Goal: Information Seeking & Learning: Compare options

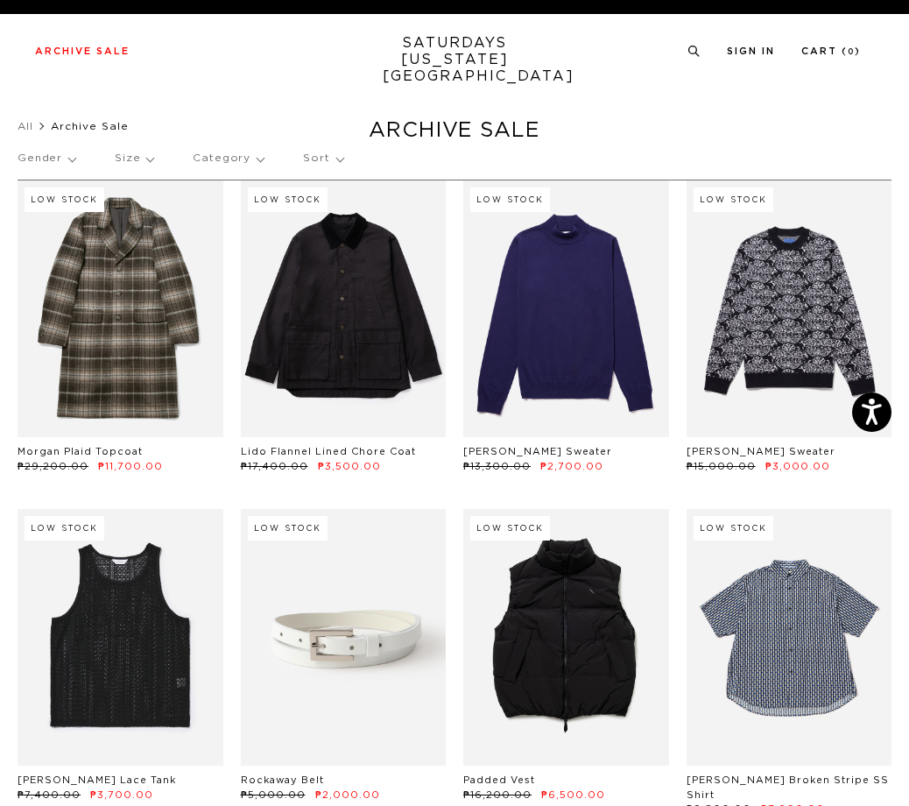
drag, startPoint x: 374, startPoint y: 269, endPoint x: 625, endPoint y: 113, distance: 295.8
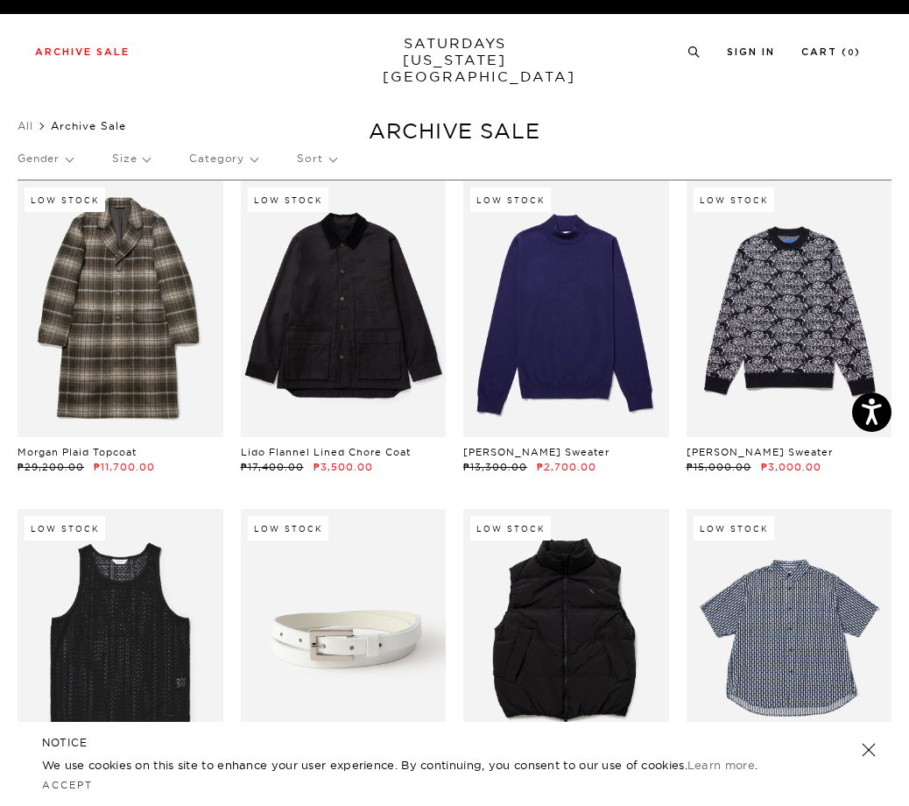
click at [324, 166] on p "Sort" at bounding box center [316, 158] width 39 height 40
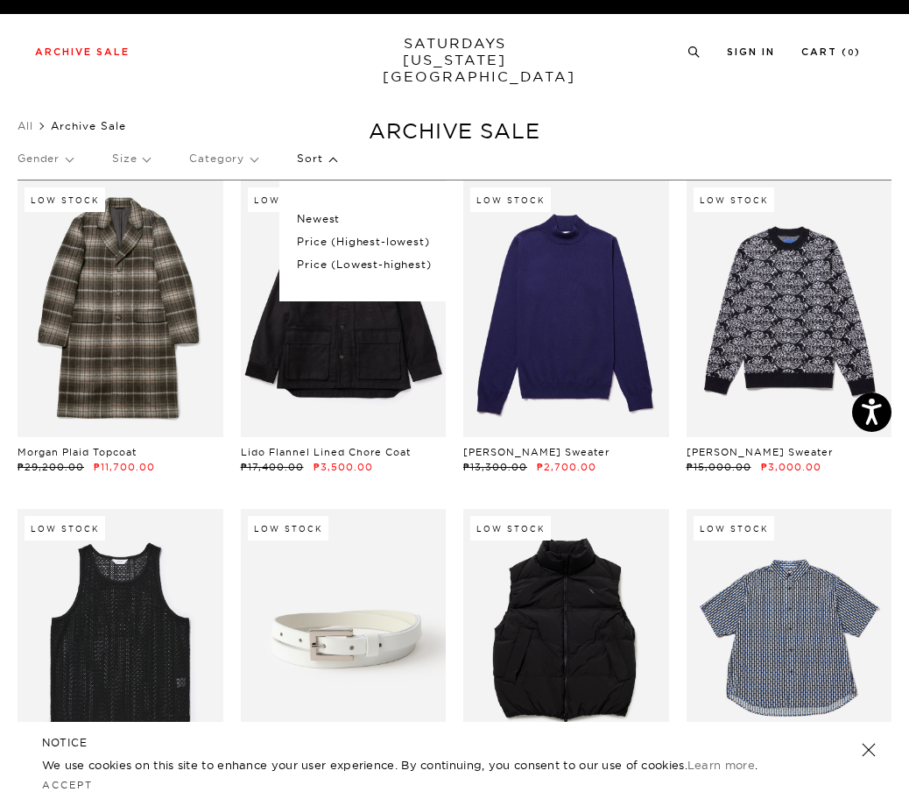
click at [336, 263] on p "Price (Lowest-highest)" at bounding box center [364, 264] width 134 height 23
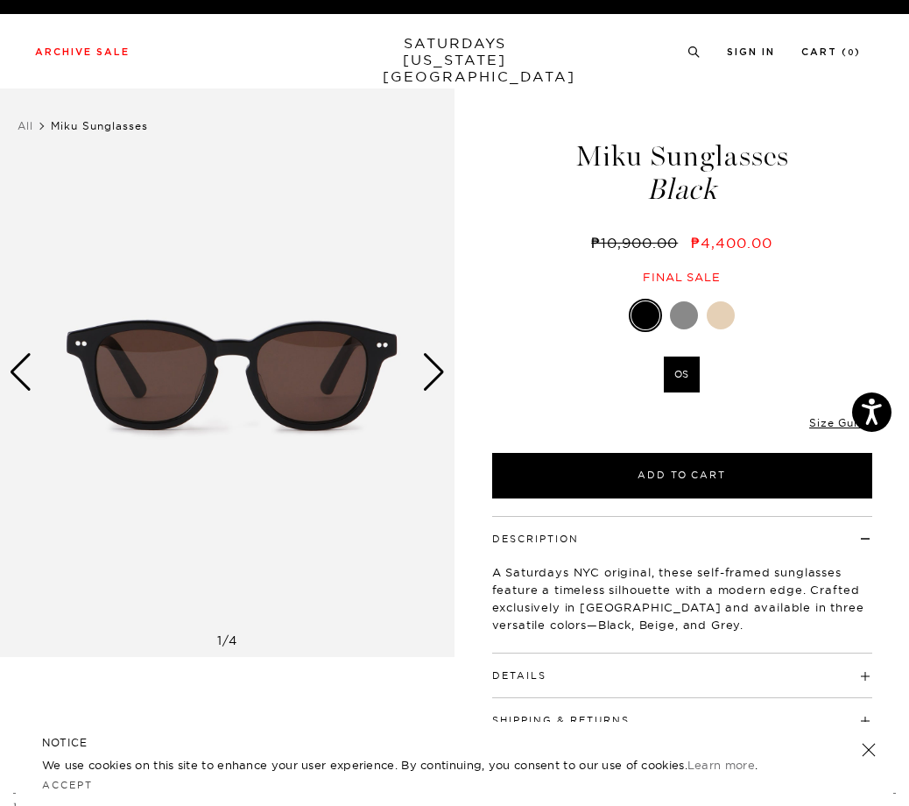
click at [445, 381] on div "Next slide" at bounding box center [434, 372] width 24 height 39
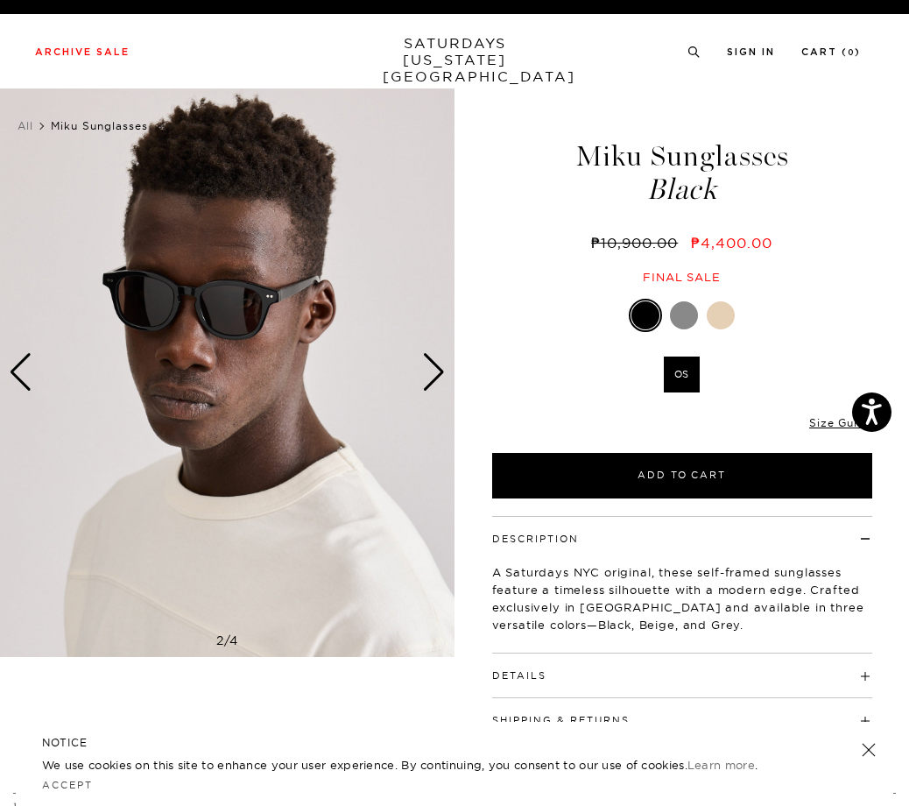
click at [445, 381] on div "Next slide" at bounding box center [434, 372] width 24 height 39
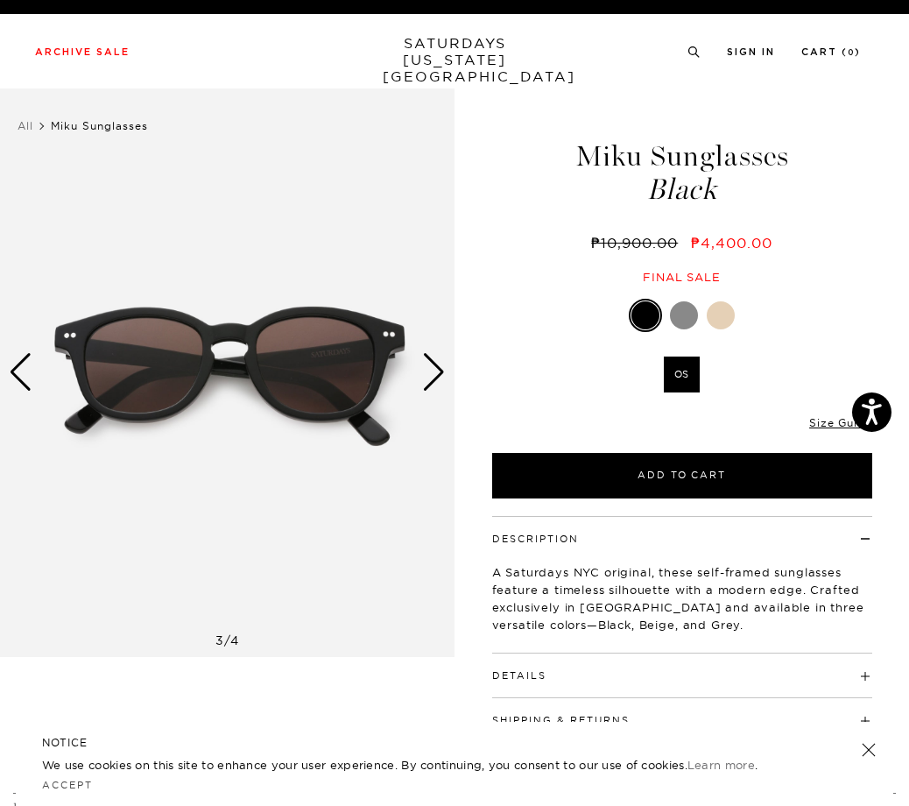
click at [445, 381] on div "Next slide" at bounding box center [434, 372] width 24 height 39
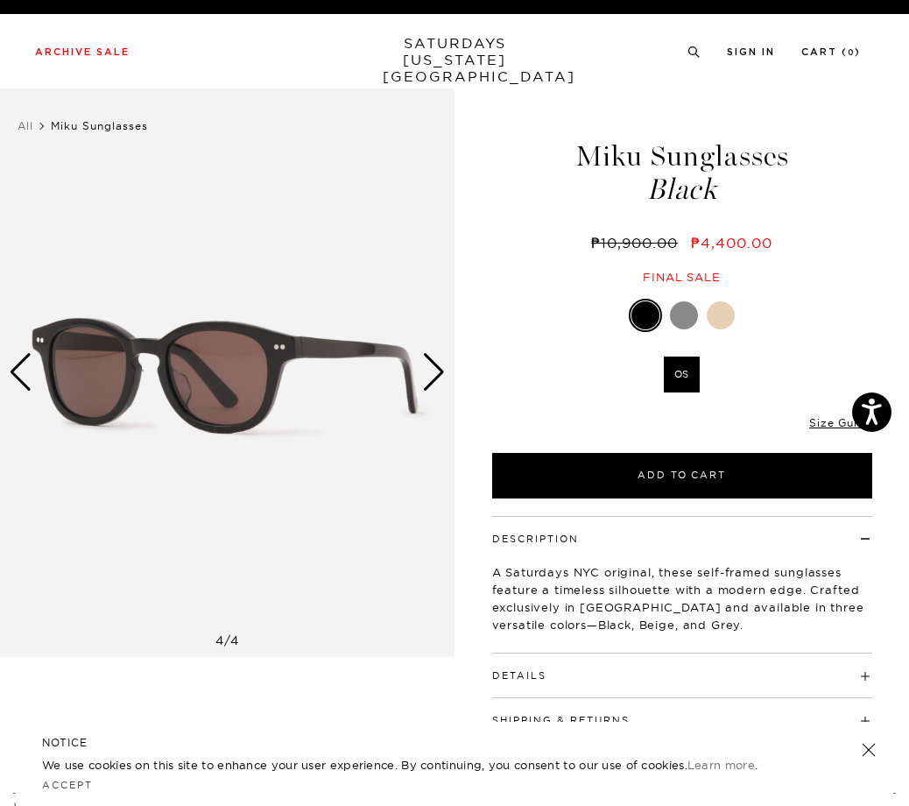
click at [445, 381] on div "Next slide" at bounding box center [434, 372] width 24 height 39
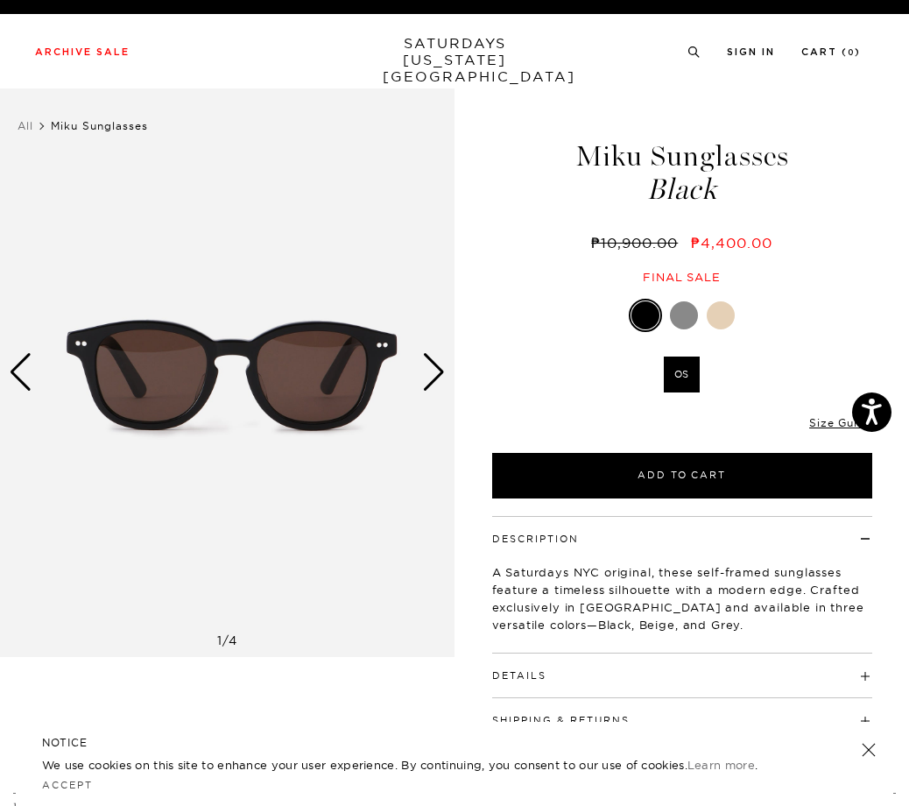
click at [445, 381] on div "Next slide" at bounding box center [434, 372] width 24 height 39
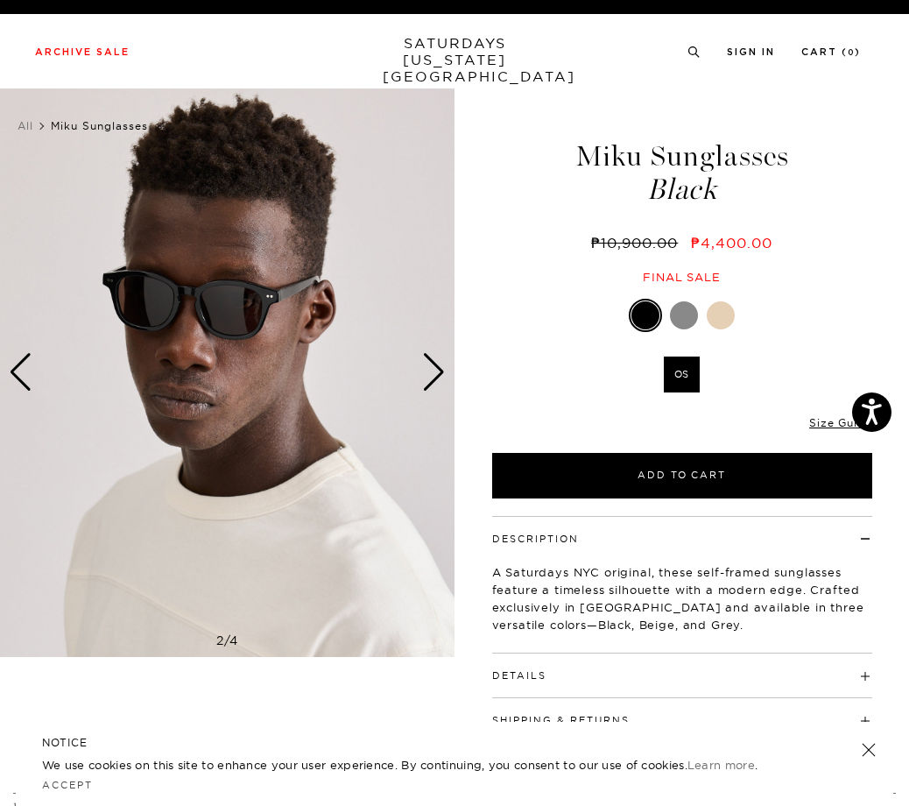
click at [445, 381] on div "Next slide" at bounding box center [434, 372] width 24 height 39
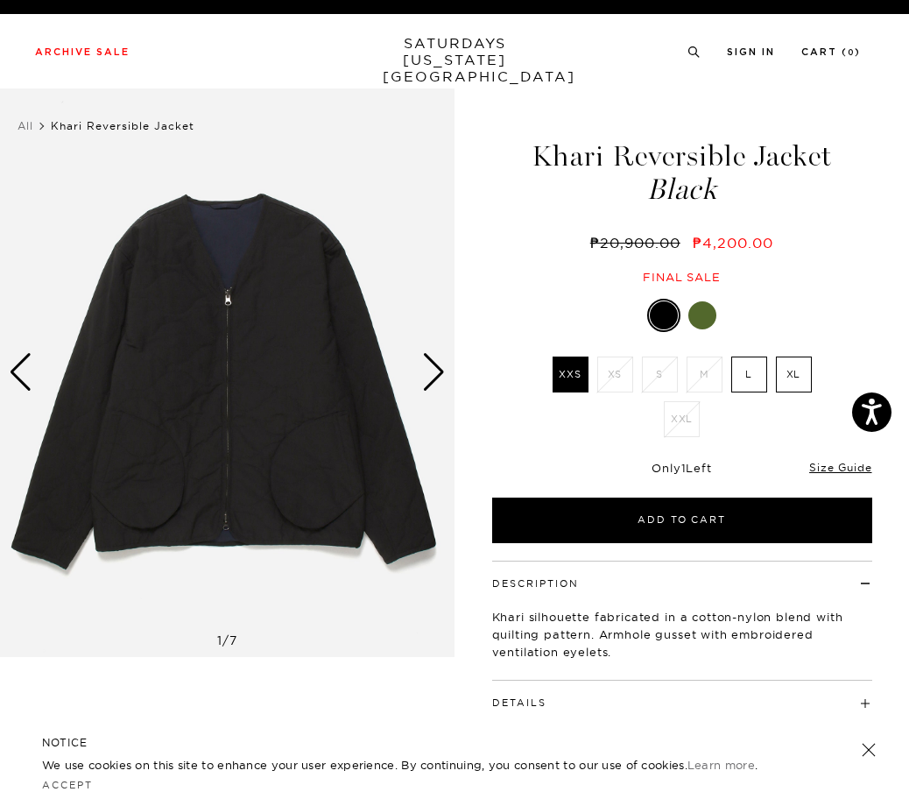
click at [447, 376] on img at bounding box center [227, 372] width 455 height 568
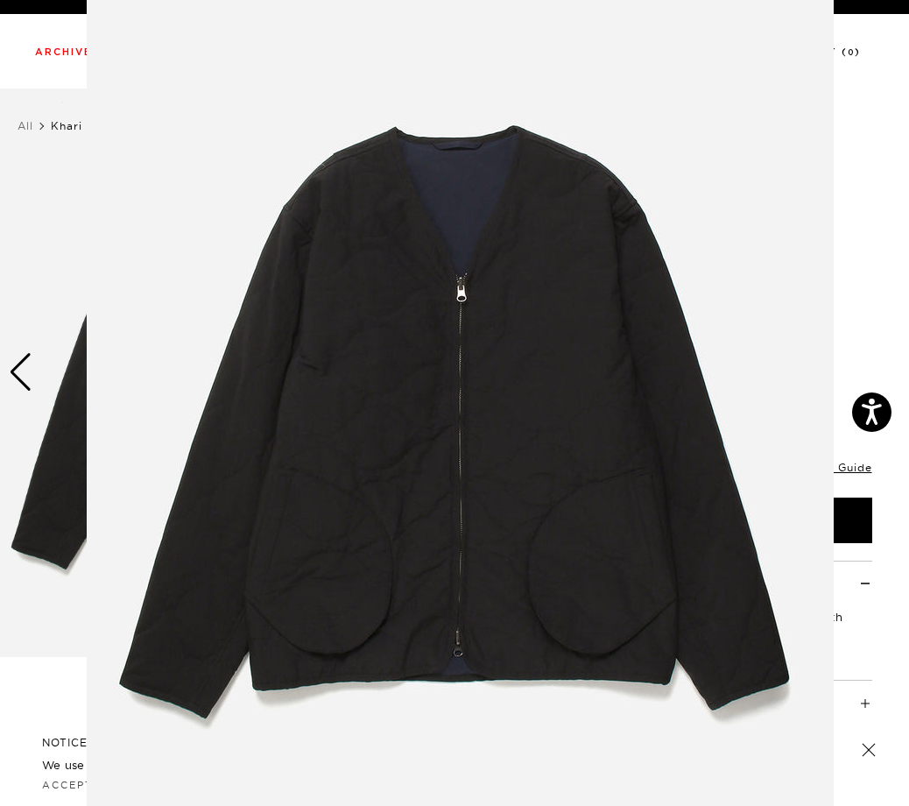
click at [443, 382] on body "Press Alt+1 for screen-reader mode, Alt+0 to cancel Accessibility Screen-Reader…" at bounding box center [454, 787] width 909 height 1574
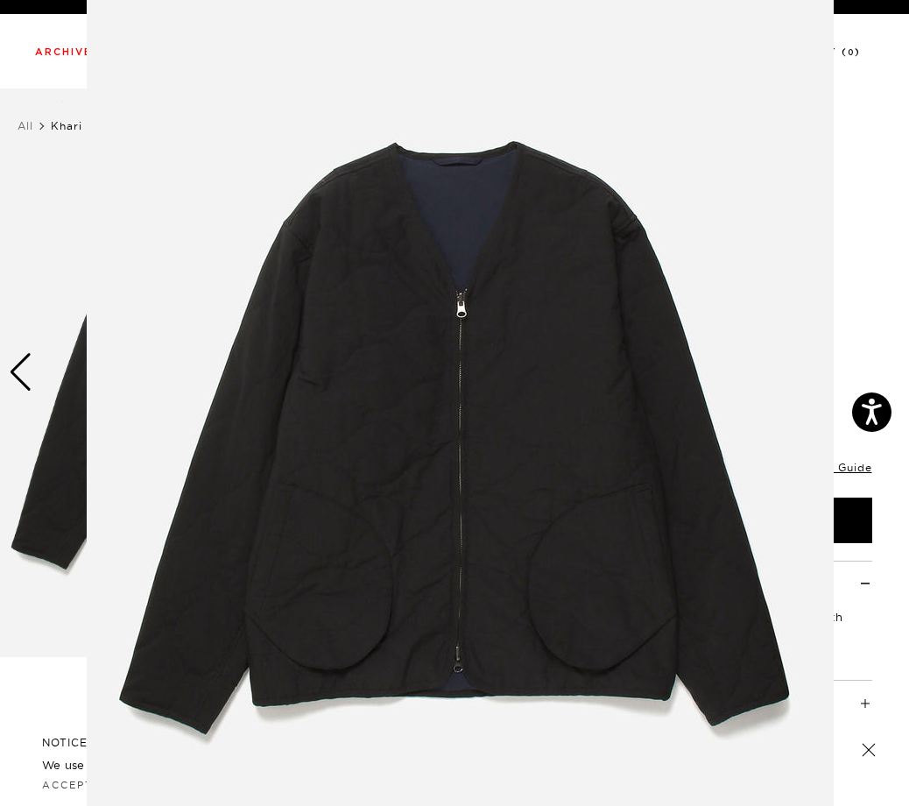
scroll to position [23, 0]
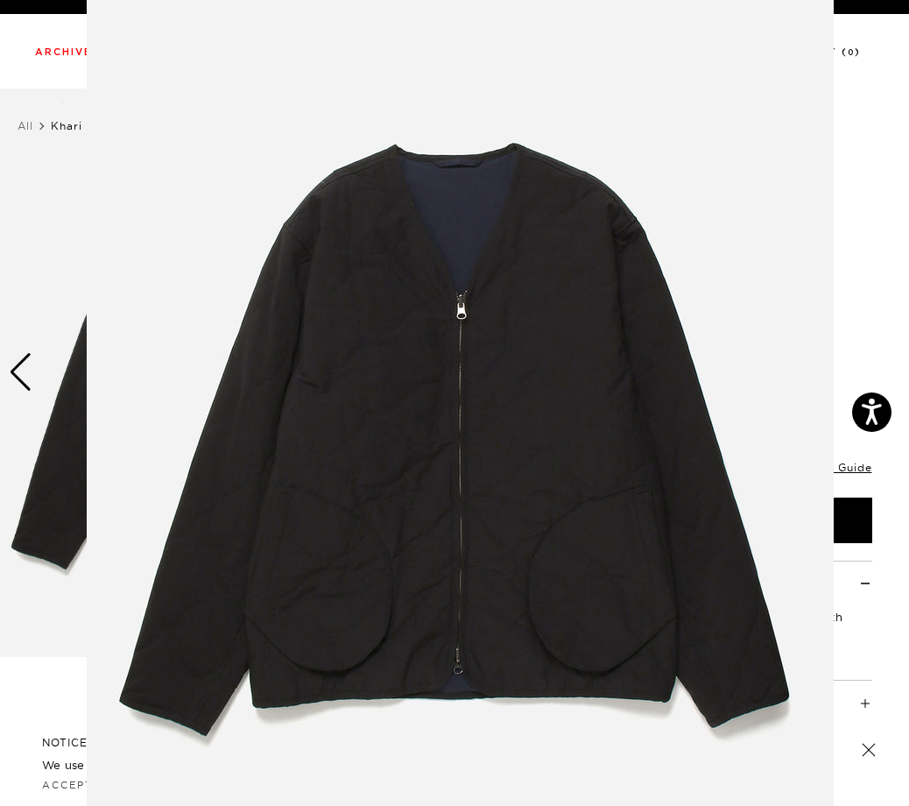
click at [855, 223] on figure at bounding box center [454, 403] width 909 height 806
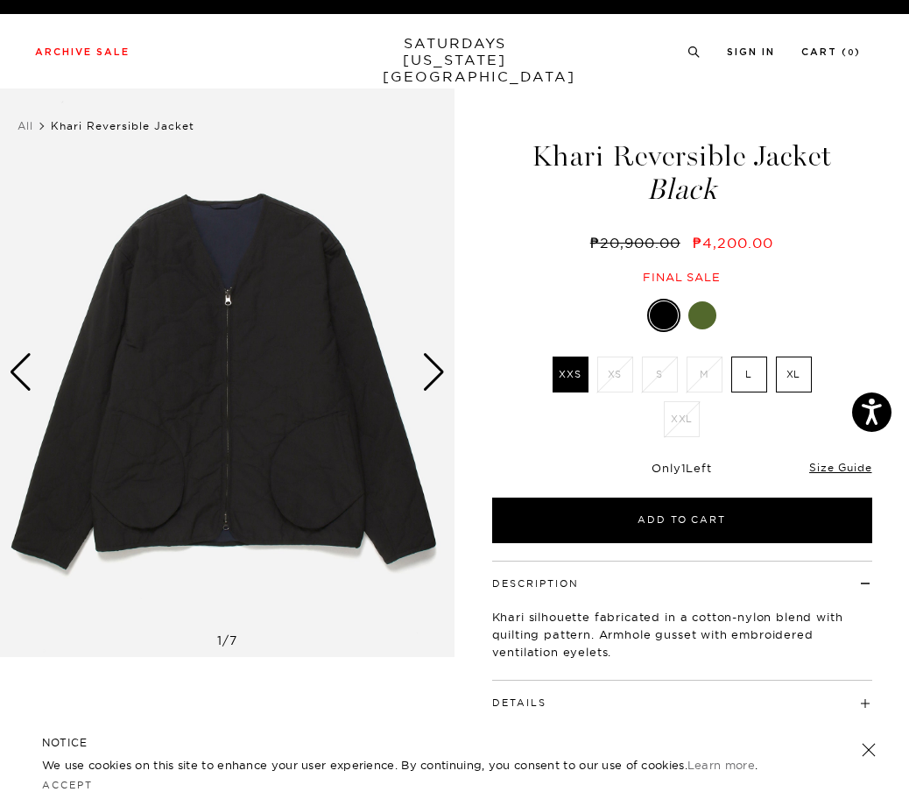
click at [433, 382] on div "Next slide" at bounding box center [434, 372] width 24 height 39
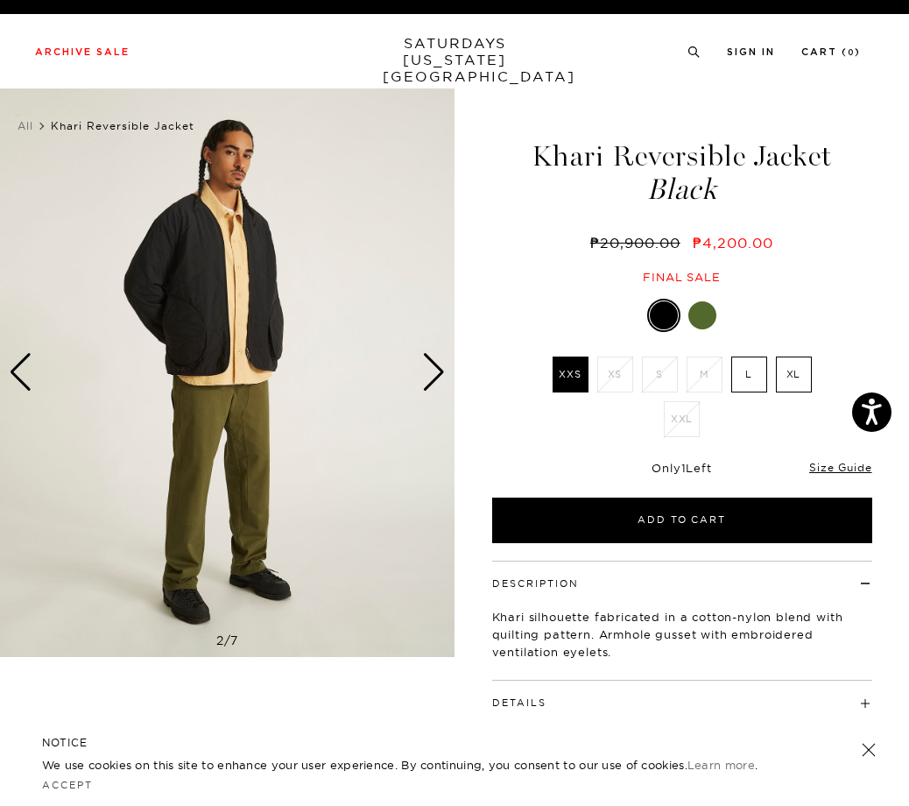
click at [433, 382] on div "Next slide" at bounding box center [434, 372] width 24 height 39
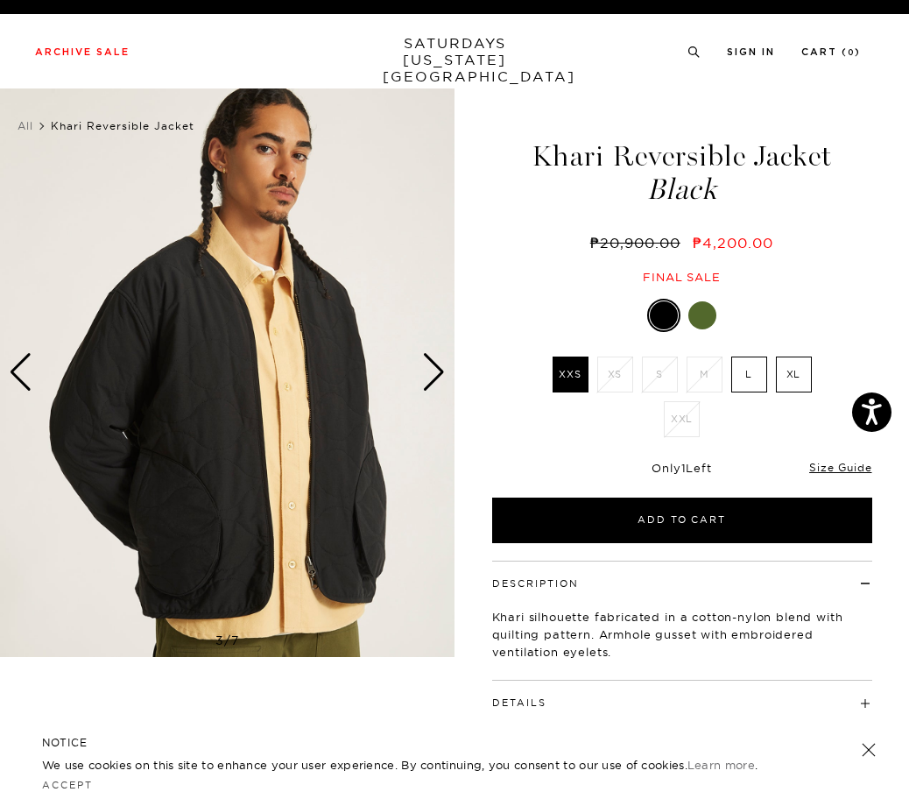
click at [433, 382] on div "Next slide" at bounding box center [434, 372] width 24 height 39
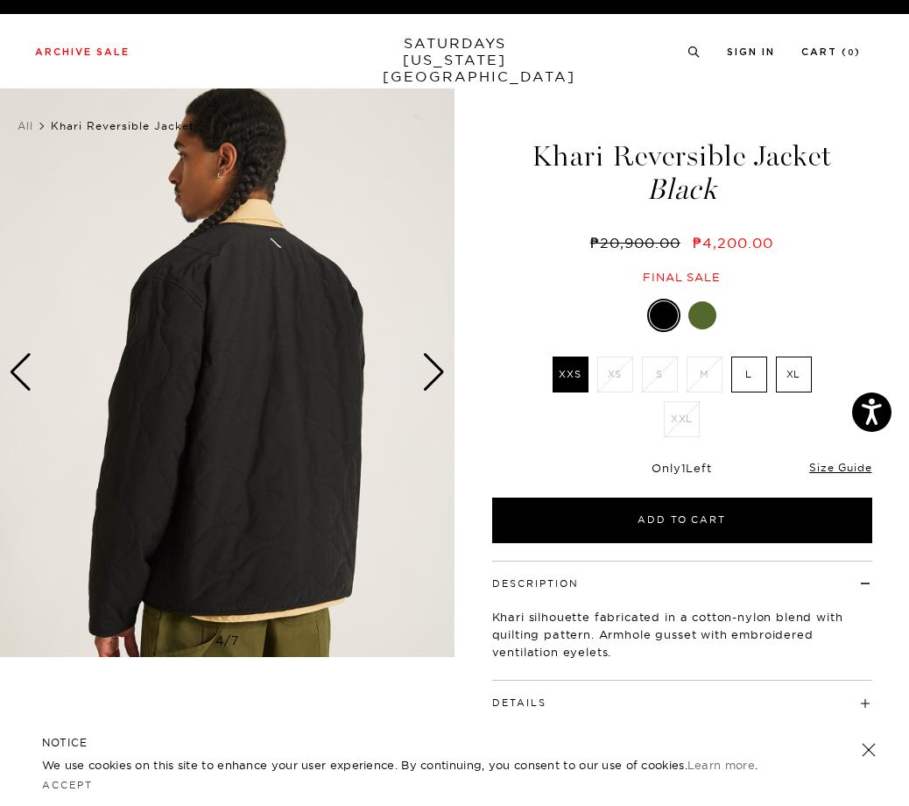
click at [433, 382] on div "Next slide" at bounding box center [434, 372] width 24 height 39
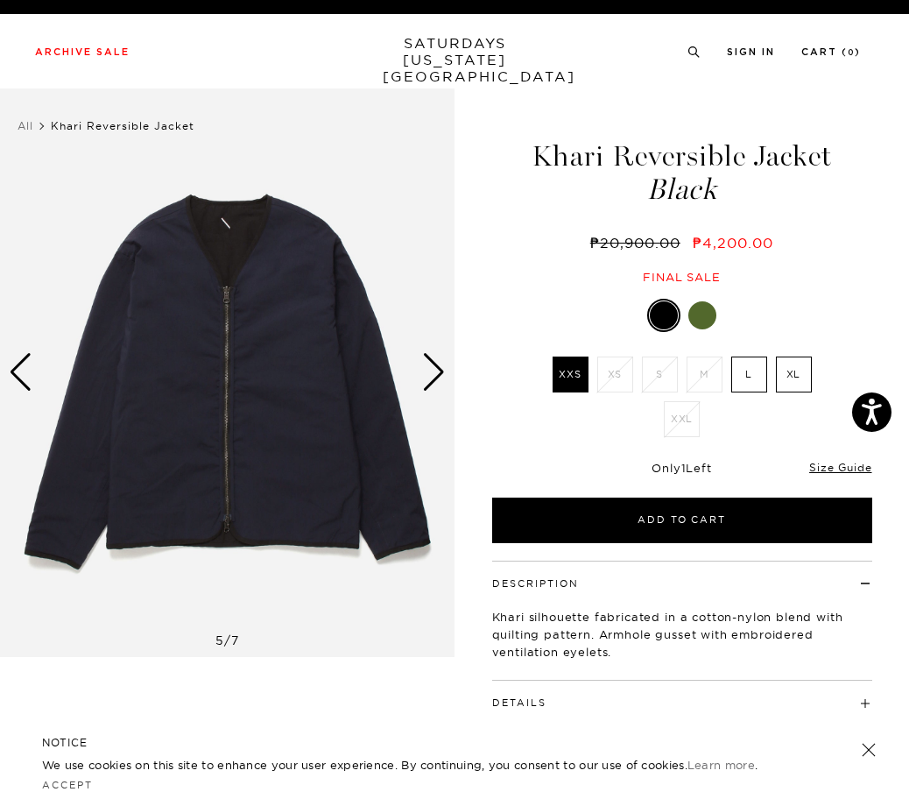
click at [433, 382] on div "Next slide" at bounding box center [434, 372] width 24 height 39
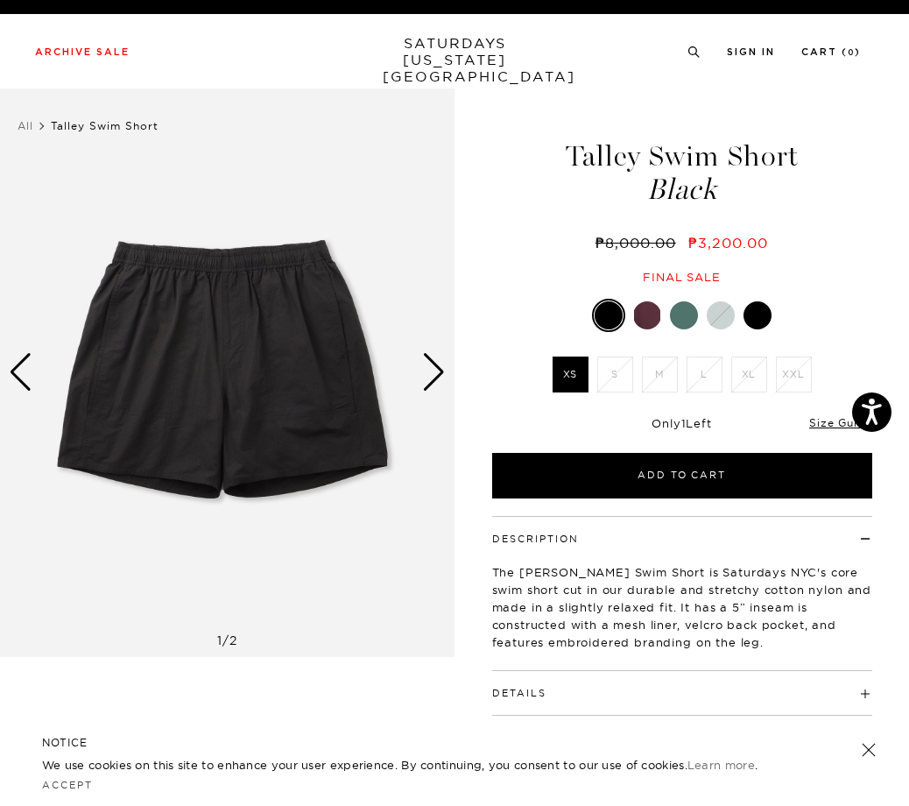
click at [434, 370] on div "Next slide" at bounding box center [434, 372] width 24 height 39
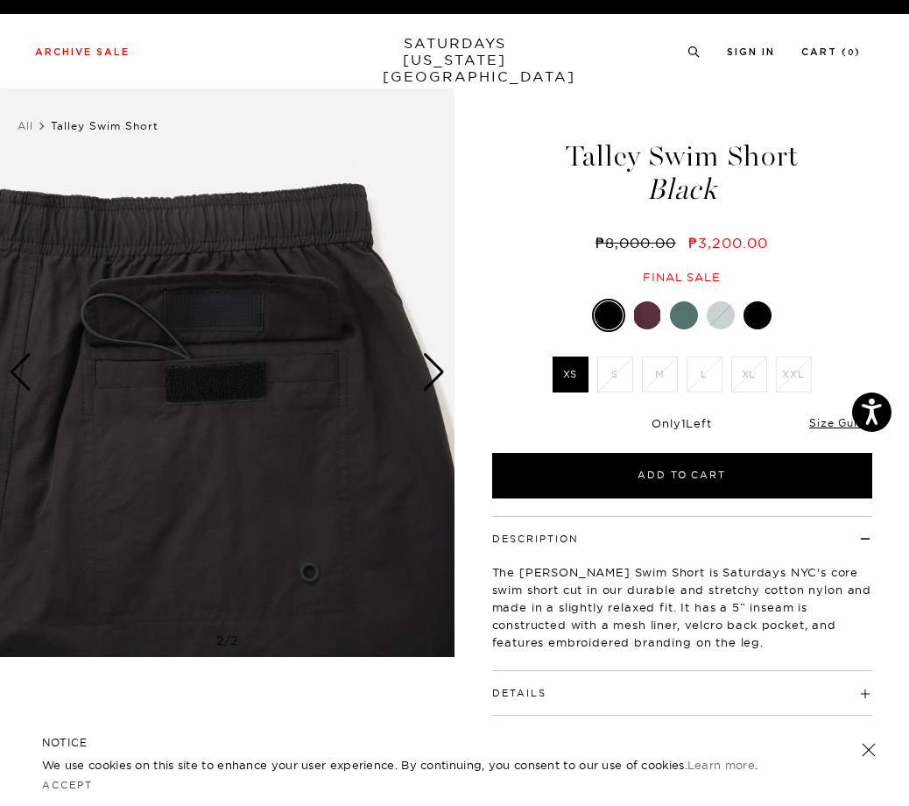
click at [434, 370] on div "Next slide" at bounding box center [434, 372] width 24 height 39
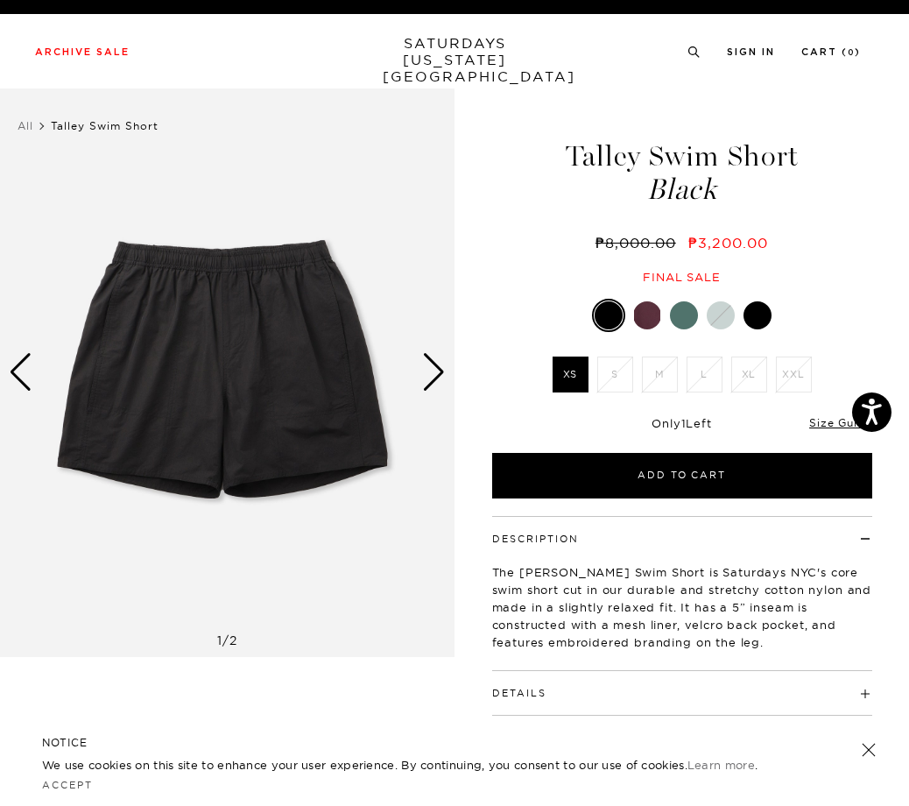
click at [685, 320] on div at bounding box center [684, 315] width 28 height 28
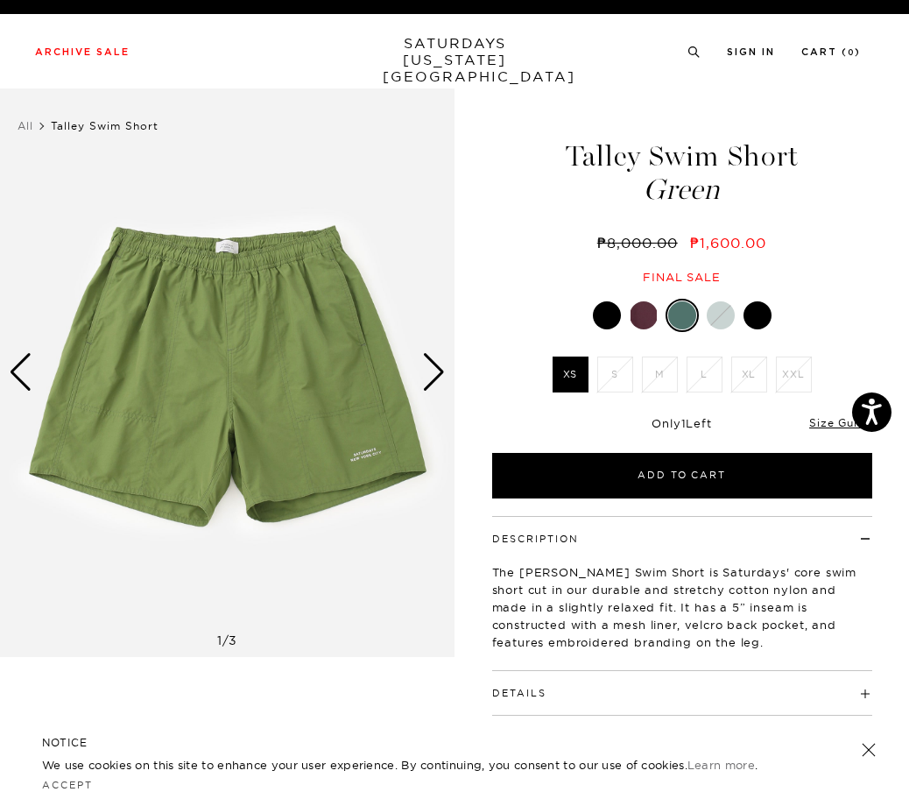
click at [434, 368] on div "Next slide" at bounding box center [434, 372] width 24 height 39
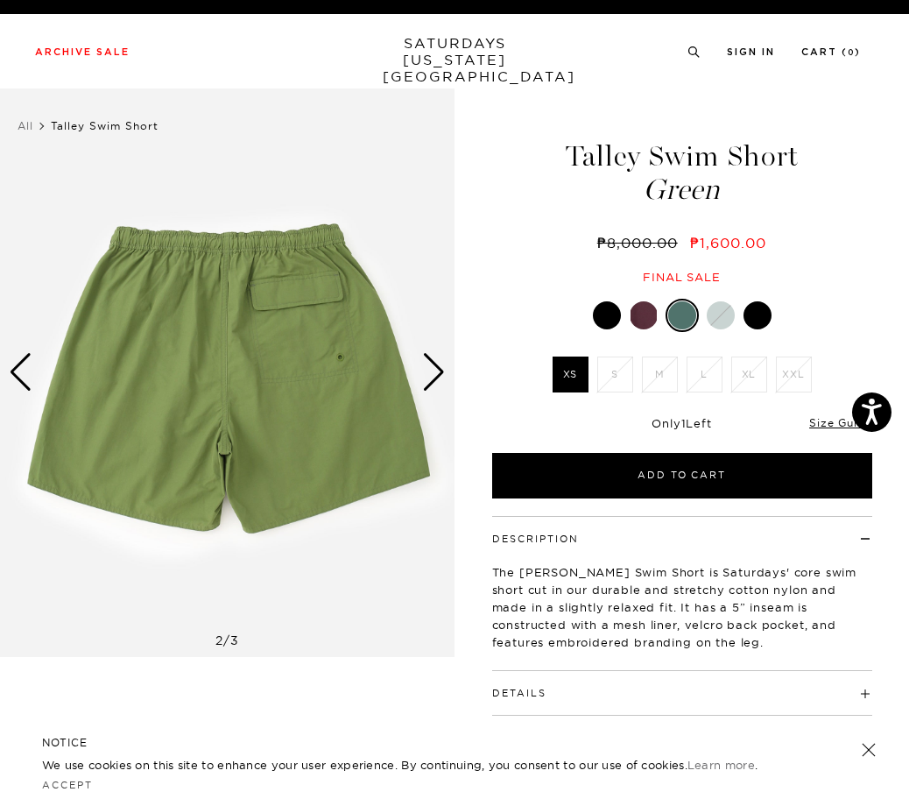
click at [434, 368] on div "Next slide" at bounding box center [434, 372] width 24 height 39
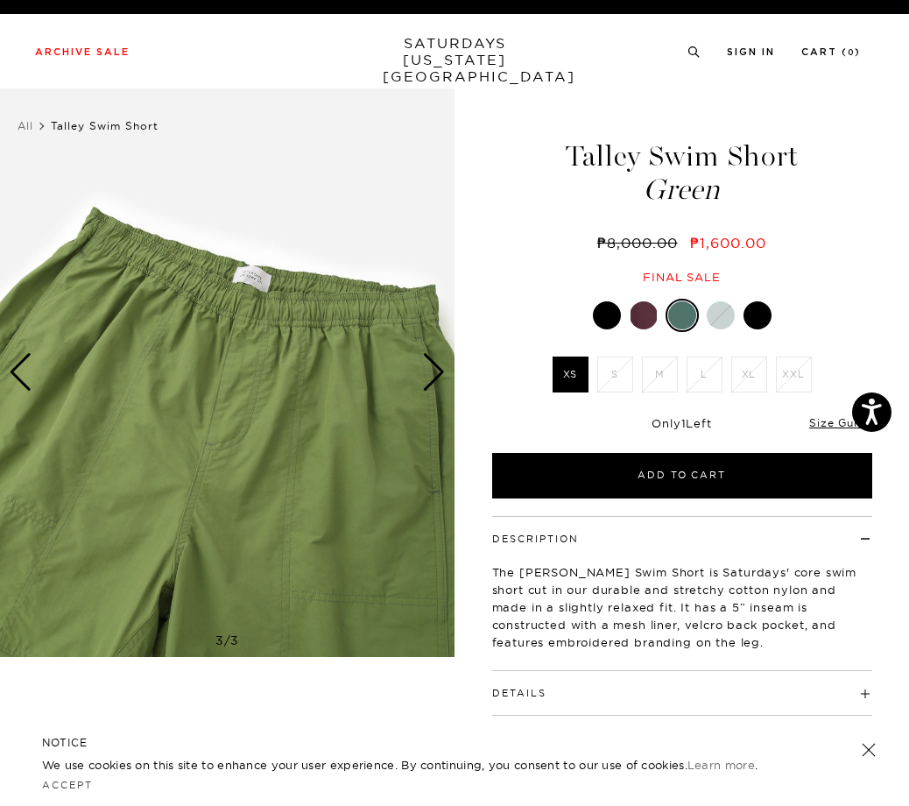
click at [434, 368] on div "Next slide" at bounding box center [434, 372] width 24 height 39
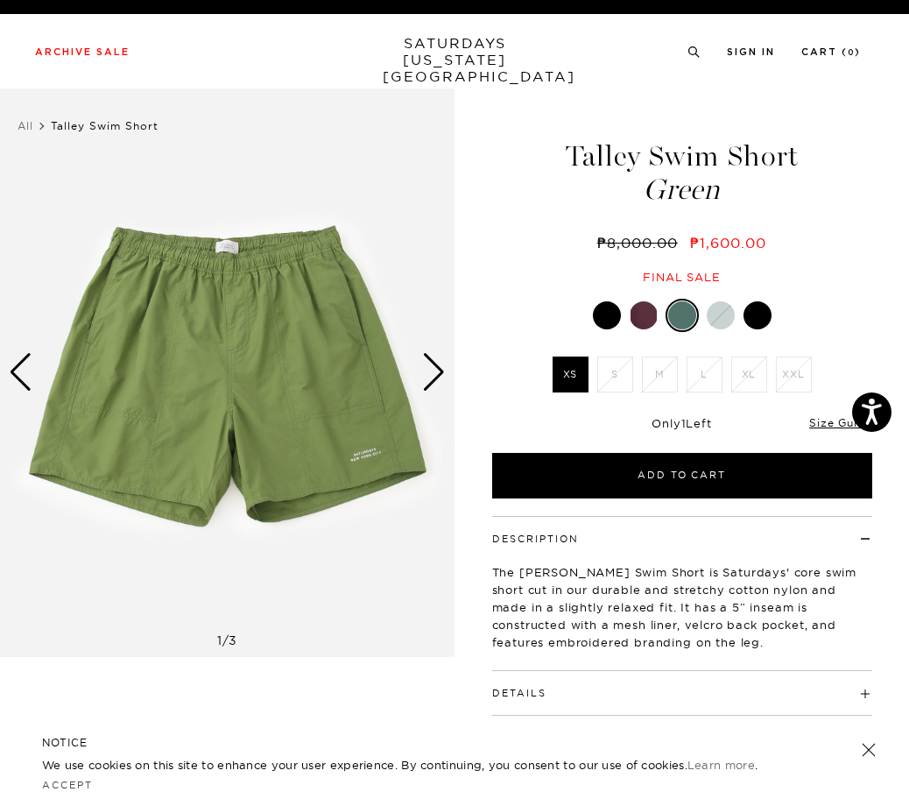
click at [434, 368] on div "Next slide" at bounding box center [434, 372] width 24 height 39
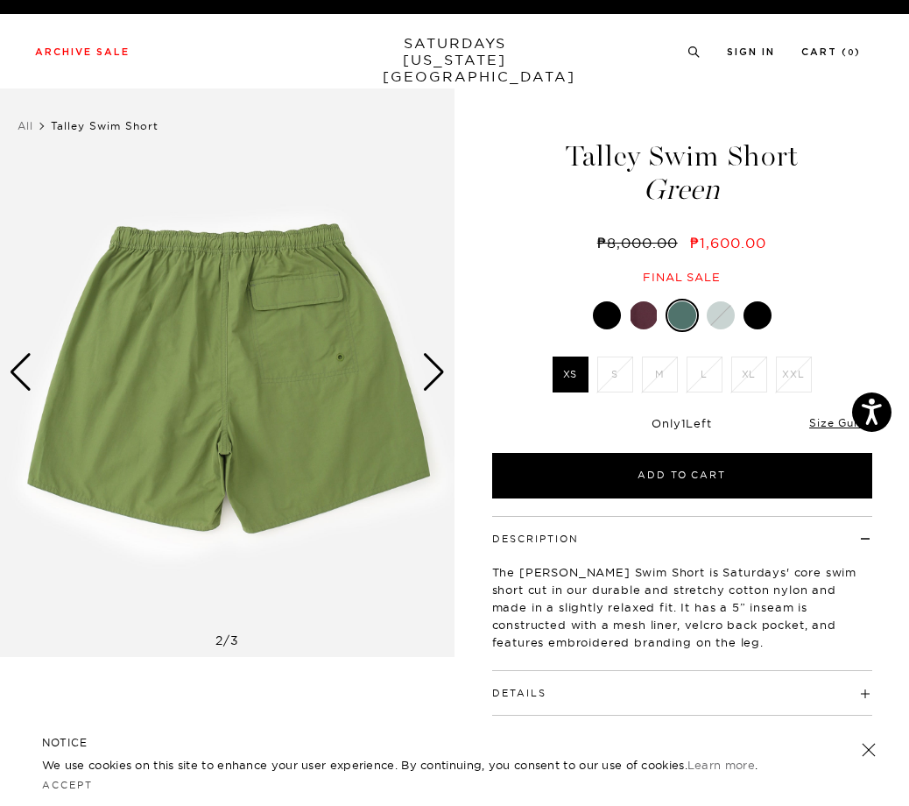
click at [652, 316] on div at bounding box center [644, 315] width 28 height 28
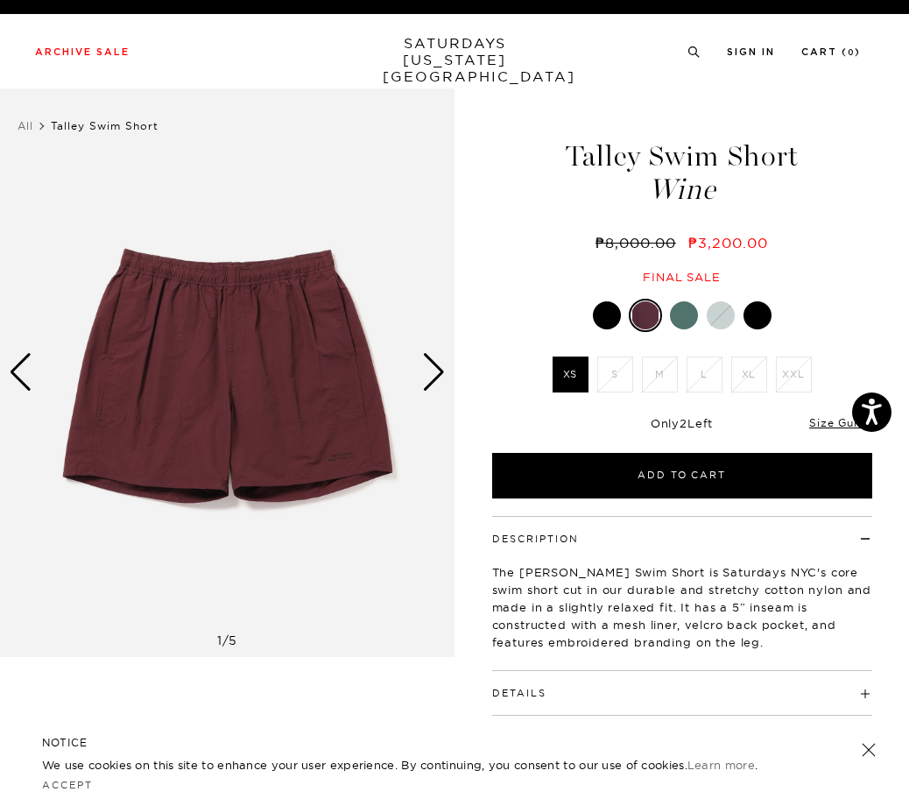
click at [602, 315] on div at bounding box center [607, 315] width 28 height 28
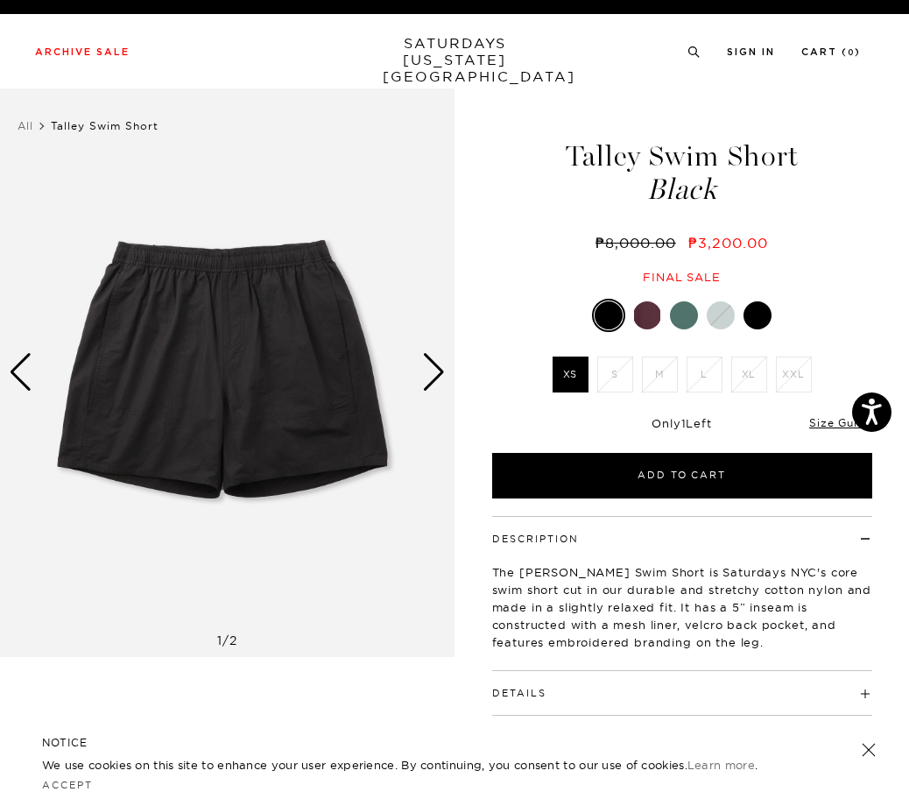
click at [320, 448] on img at bounding box center [227, 372] width 455 height 568
click at [321, 446] on img at bounding box center [227, 372] width 455 height 568
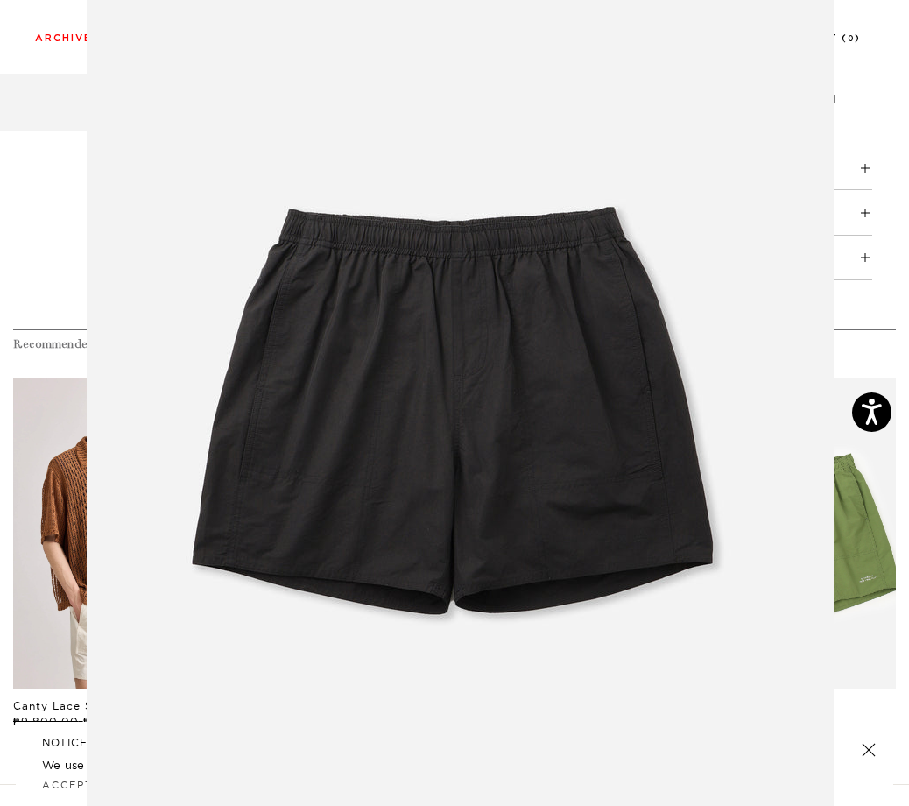
scroll to position [32, 0]
click at [852, 320] on figure at bounding box center [454, 403] width 909 height 806
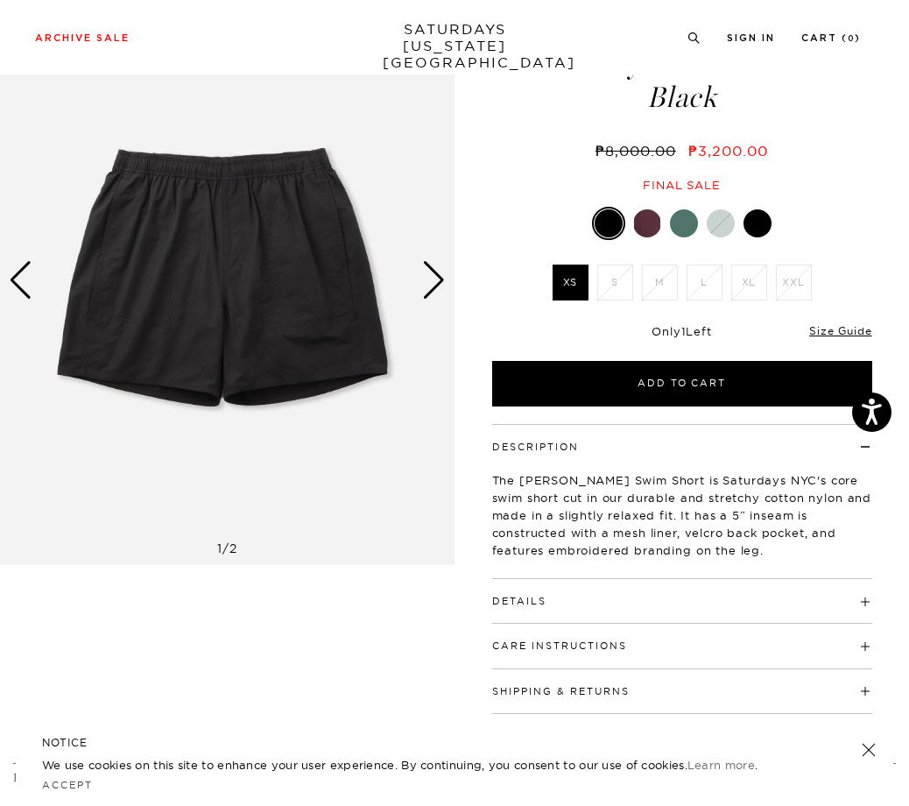
scroll to position [0, 0]
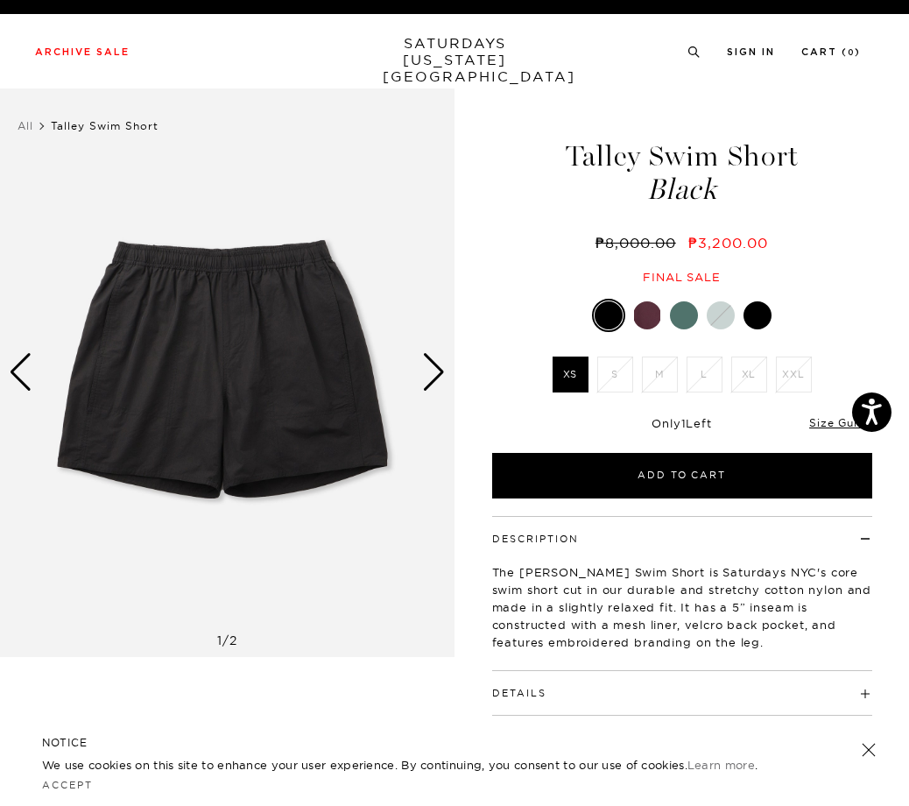
click at [762, 320] on div at bounding box center [758, 315] width 28 height 28
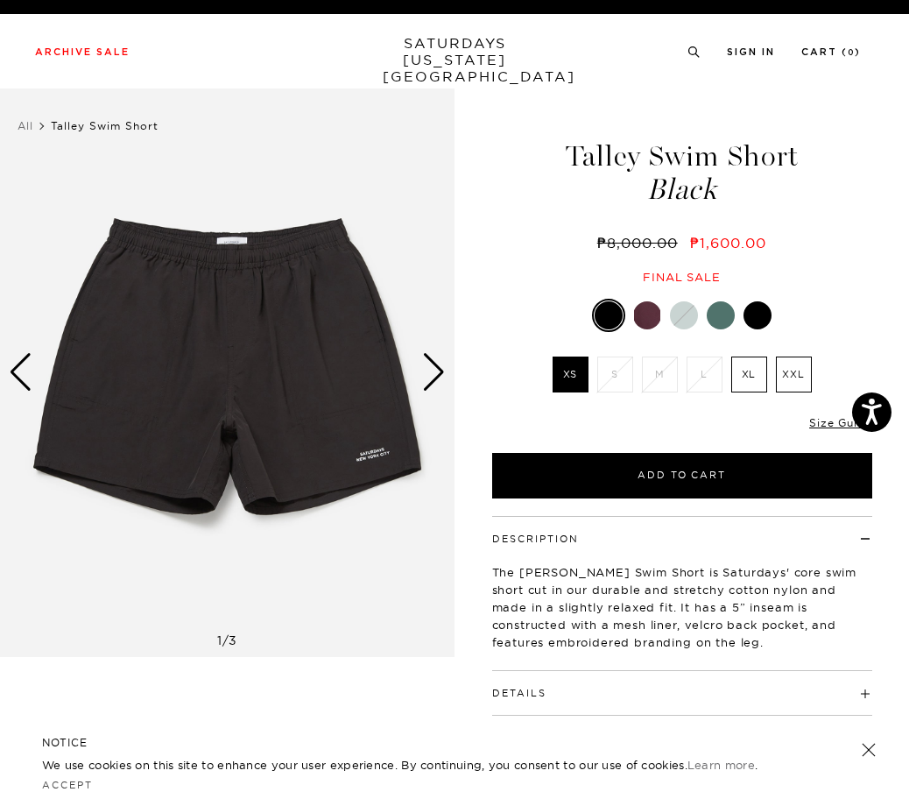
click at [433, 377] on div "Next slide" at bounding box center [434, 372] width 24 height 39
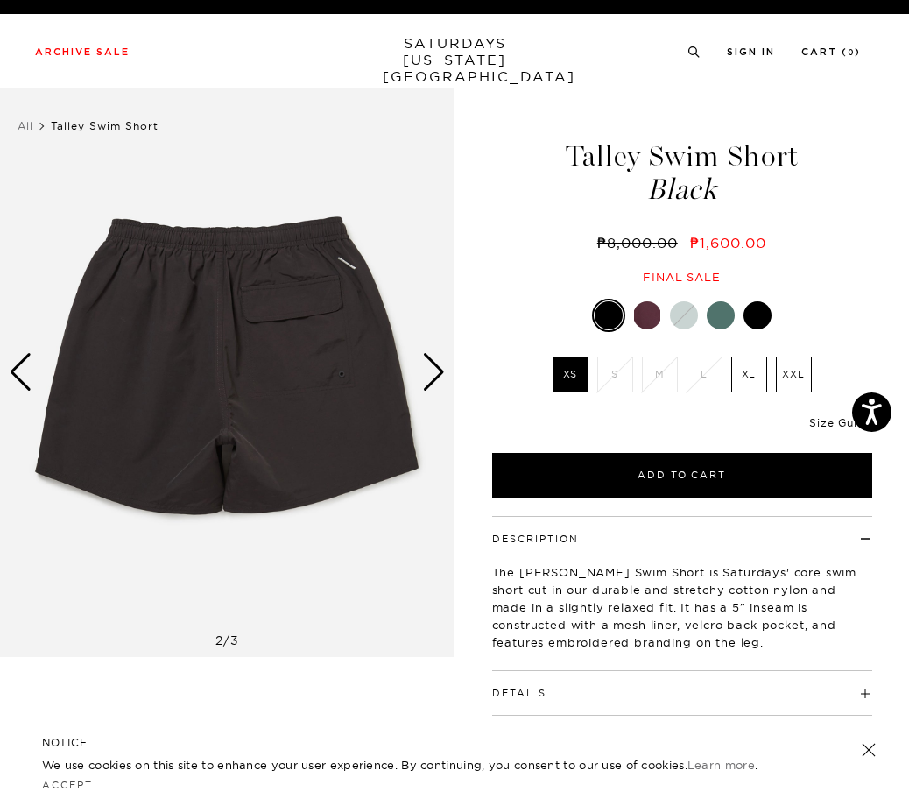
click at [433, 377] on div "Next slide" at bounding box center [434, 372] width 24 height 39
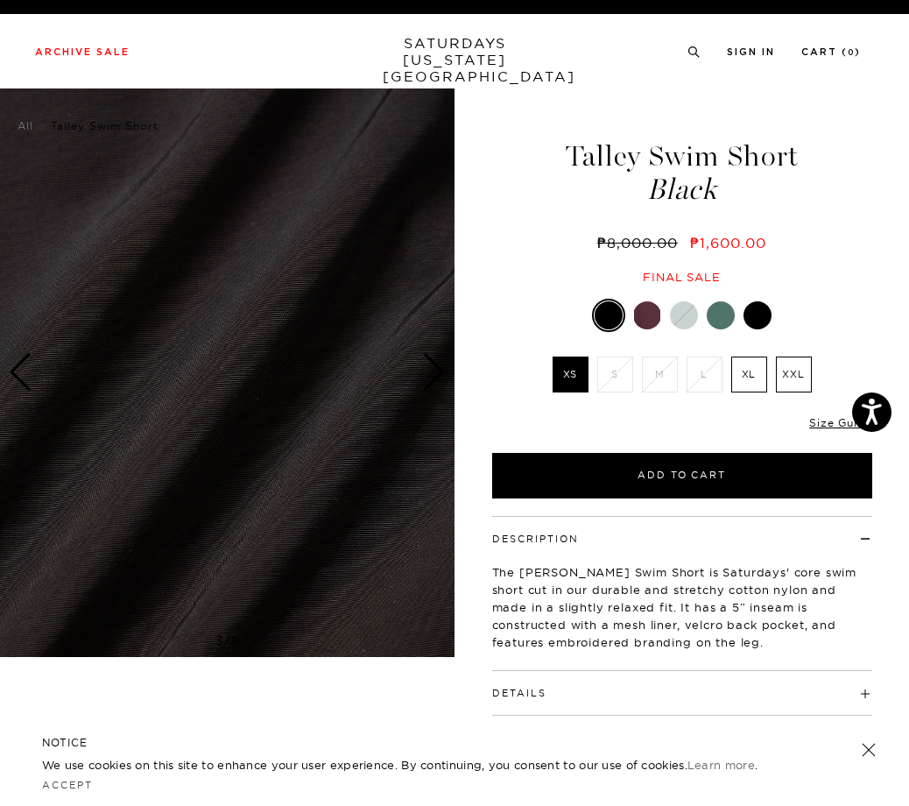
click at [433, 377] on div "Next slide" at bounding box center [434, 372] width 24 height 39
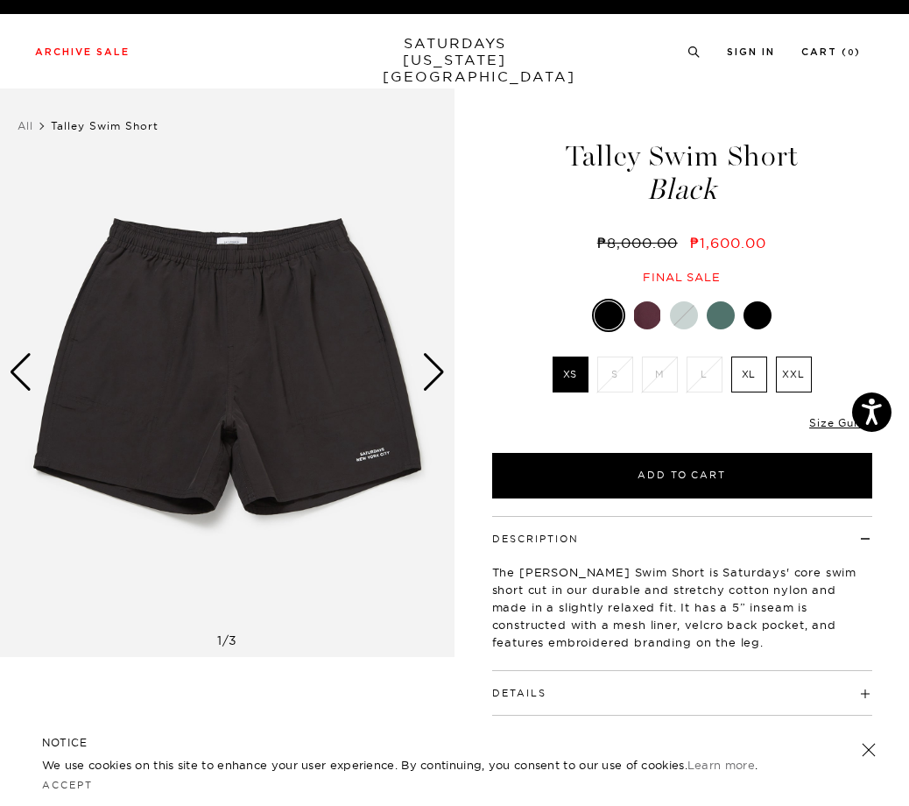
click at [433, 377] on div "Next slide" at bounding box center [434, 372] width 24 height 39
